Goal: Task Accomplishment & Management: Complete application form

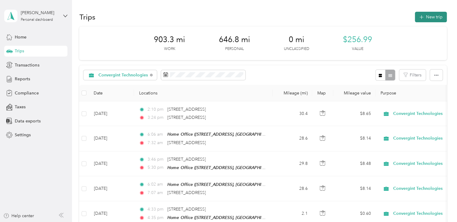
click at [431, 17] on button "New trip" at bounding box center [431, 17] width 32 height 11
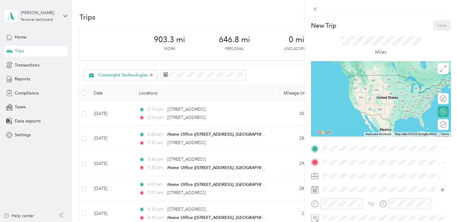
click at [361, 86] on span "17301 128th Avenue Court East, Puyallup, 98374, Puyallup, Washington, United St…" at bounding box center [364, 83] width 60 height 5
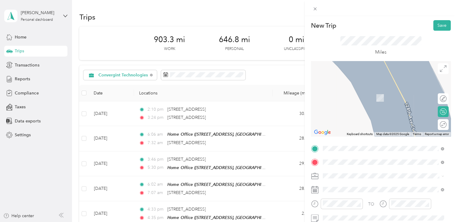
click at [71, 185] on div "New Trip Save This trip cannot be edited because it is either under review, app…" at bounding box center [228, 111] width 457 height 222
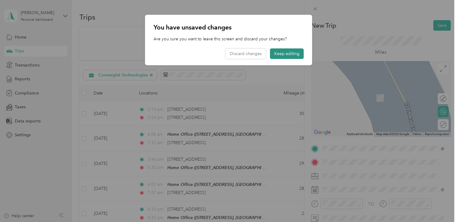
click at [288, 56] on button "Keep editing" at bounding box center [287, 53] width 34 height 11
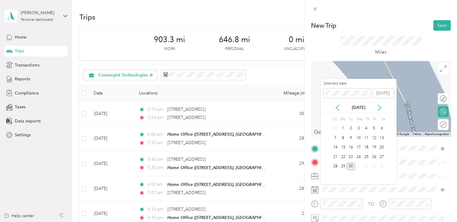
click at [353, 166] on div "30" at bounding box center [351, 167] width 8 height 8
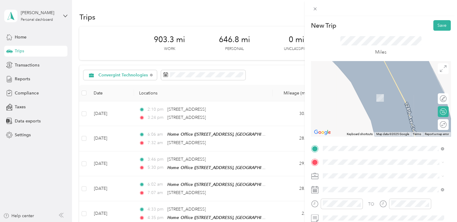
click at [51, 183] on div "New Trip Save This trip cannot be edited because it is either under review, app…" at bounding box center [228, 111] width 457 height 222
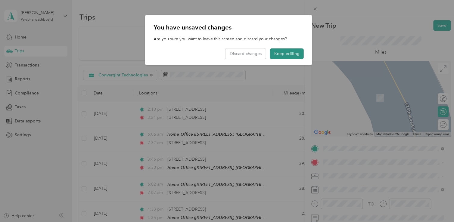
click at [284, 55] on button "Keep editing" at bounding box center [287, 53] width 34 height 11
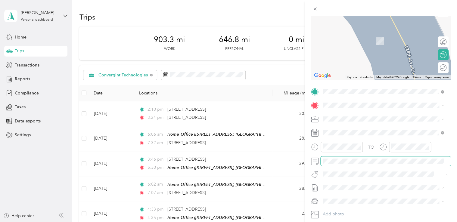
scroll to position [60, 0]
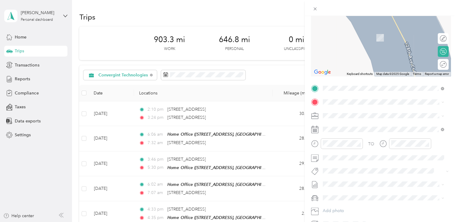
click at [314, 103] on icon at bounding box center [314, 102] width 5 height 5
click at [369, 124] on span "1100 Oakesdale Avenue Southwest Renton, Washington 98057, United States" at bounding box center [364, 121] width 60 height 5
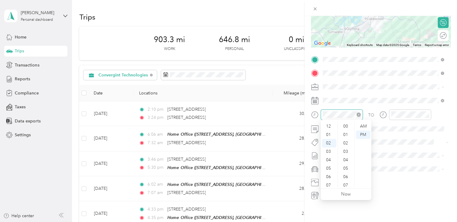
scroll to position [303, 0]
click at [326, 159] on div "06" at bounding box center [329, 160] width 14 height 8
click at [362, 127] on div "AM" at bounding box center [363, 126] width 14 height 8
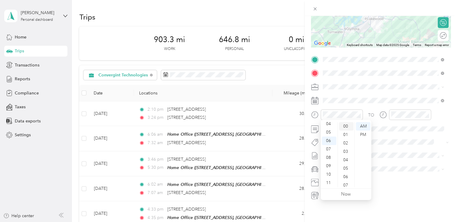
click at [348, 127] on div "00" at bounding box center [346, 126] width 14 height 8
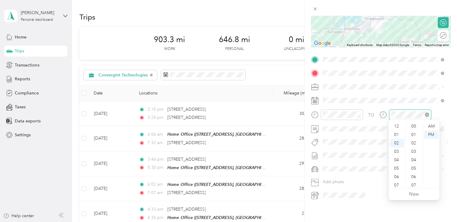
scroll to position [17, 0]
click at [396, 169] on div "07" at bounding box center [397, 168] width 14 height 8
click at [413, 186] on div "43" at bounding box center [414, 185] width 14 height 8
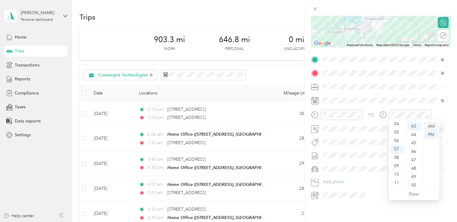
click at [431, 126] on div "AM" at bounding box center [431, 126] width 14 height 8
click at [427, 126] on div "AM" at bounding box center [431, 126] width 14 height 8
click at [377, 209] on div "New Trip Save This trip cannot be edited because it is either under review, app…" at bounding box center [381, 127] width 152 height 222
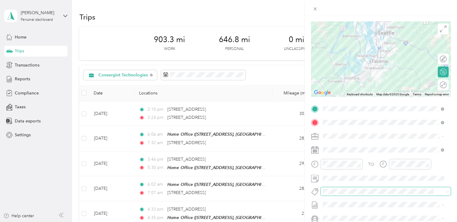
scroll to position [0, 0]
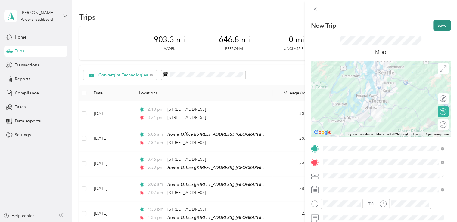
click at [435, 27] on button "Save" at bounding box center [441, 25] width 17 height 11
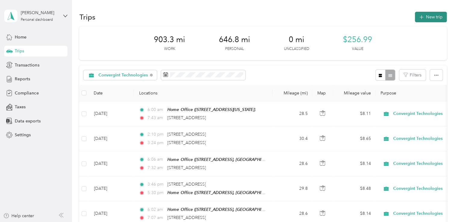
click at [424, 18] on button "New trip" at bounding box center [431, 17] width 32 height 11
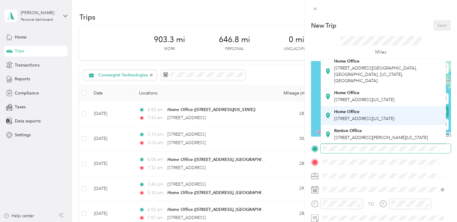
scroll to position [54, 0]
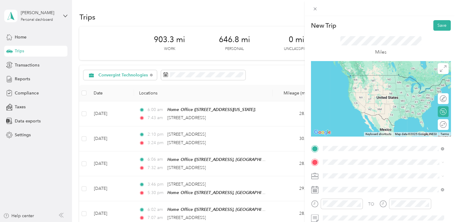
click at [362, 172] on span "1100 Oakesdale Avenue Southwest Renton, Washington 98057, United States" at bounding box center [364, 170] width 60 height 5
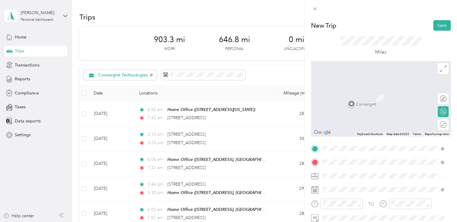
click at [352, 102] on span "17301 128th Ave Ct E, Puyallup, WA 98374, USA, 98374, Pierce County, Washington…" at bounding box center [375, 104] width 83 height 18
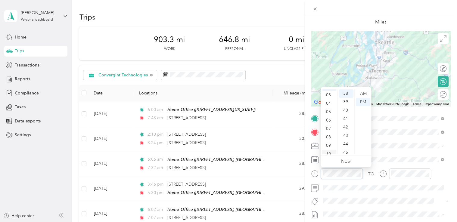
scroll to position [36, 0]
click at [329, 149] on div "11" at bounding box center [329, 150] width 14 height 8
click at [345, 94] on div "38" at bounding box center [346, 93] width 14 height 8
click at [361, 94] on div "AM" at bounding box center [363, 93] width 14 height 8
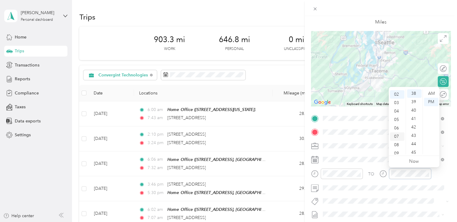
scroll to position [0, 0]
click at [397, 93] on div "12" at bounding box center [397, 93] width 14 height 8
click at [414, 106] on div "02" at bounding box center [414, 107] width 14 height 8
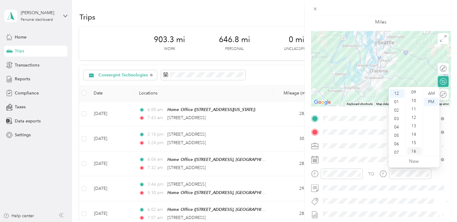
click at [413, 151] on div "16" at bounding box center [414, 151] width 14 height 8
click at [413, 144] on div "29" at bounding box center [414, 143] width 14 height 8
click at [360, 112] on div "New Trip Save This trip cannot be edited because it is either under review, app…" at bounding box center [381, 124] width 140 height 269
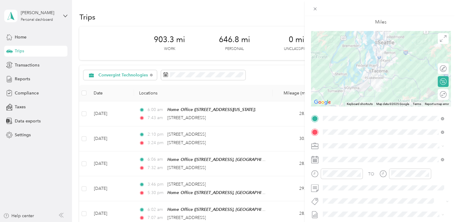
scroll to position [0, 0]
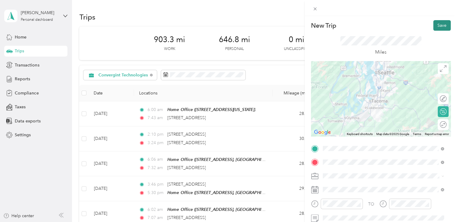
click at [437, 27] on button "Save" at bounding box center [441, 25] width 17 height 11
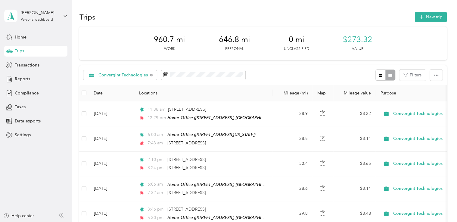
click at [39, 159] on aside "[PERSON_NAME] Personal dashboard Home Trips Transactions Reports Compliance Tax…" at bounding box center [36, 111] width 72 height 222
click at [25, 78] on span "Reports" at bounding box center [22, 79] width 15 height 6
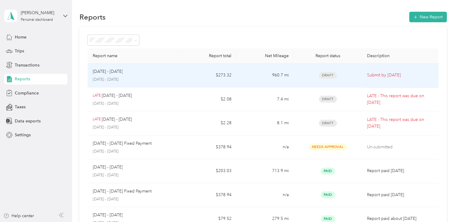
click at [377, 75] on p "Submit by Oct. 4, 2025" at bounding box center [400, 75] width 67 height 7
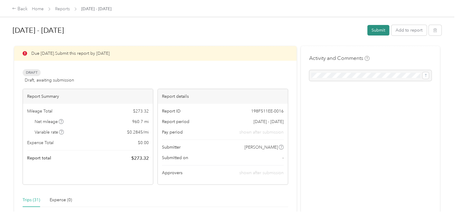
click at [378, 29] on button "Submit" at bounding box center [378, 30] width 22 height 11
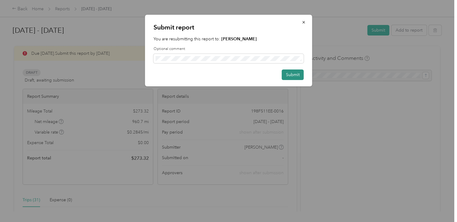
click at [291, 75] on button "Submit" at bounding box center [293, 75] width 22 height 11
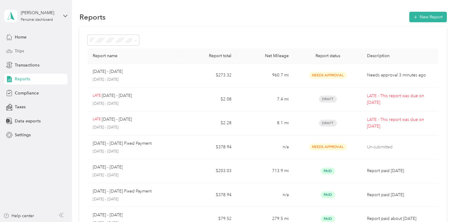
click at [21, 52] on span "Trips" at bounding box center [19, 51] width 9 height 6
